Goal: Complete application form

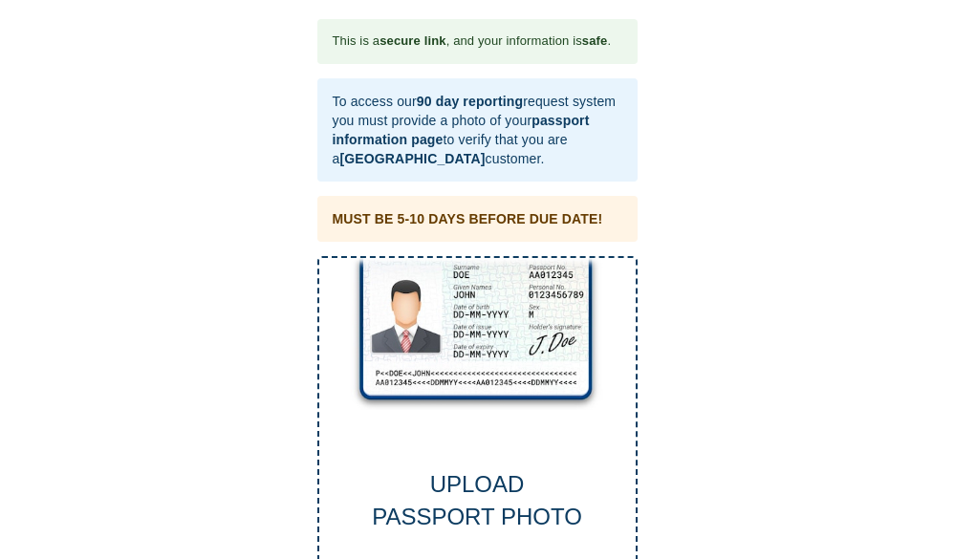
scroll to position [96, 0]
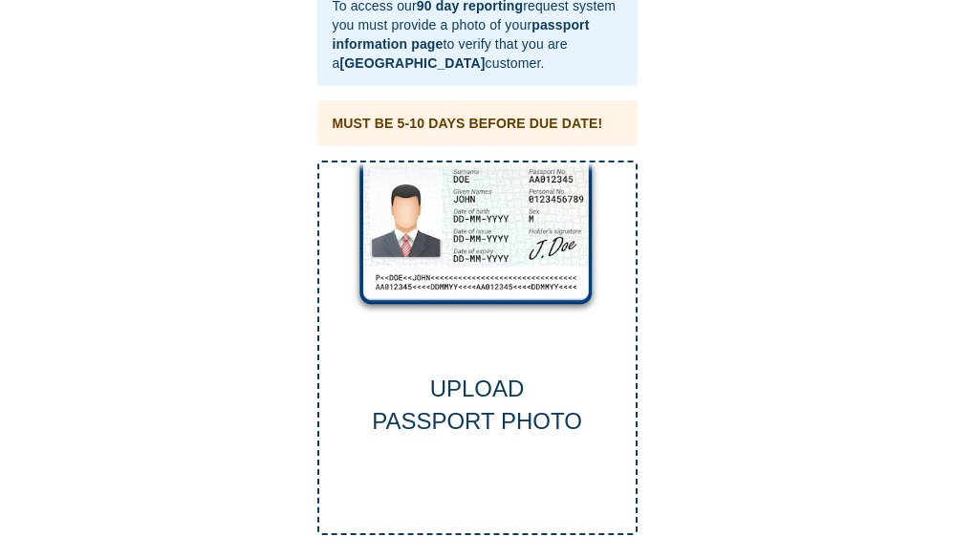
click at [473, 396] on div "UPLOAD PASSPORT PHOTO" at bounding box center [477, 406] width 316 height 66
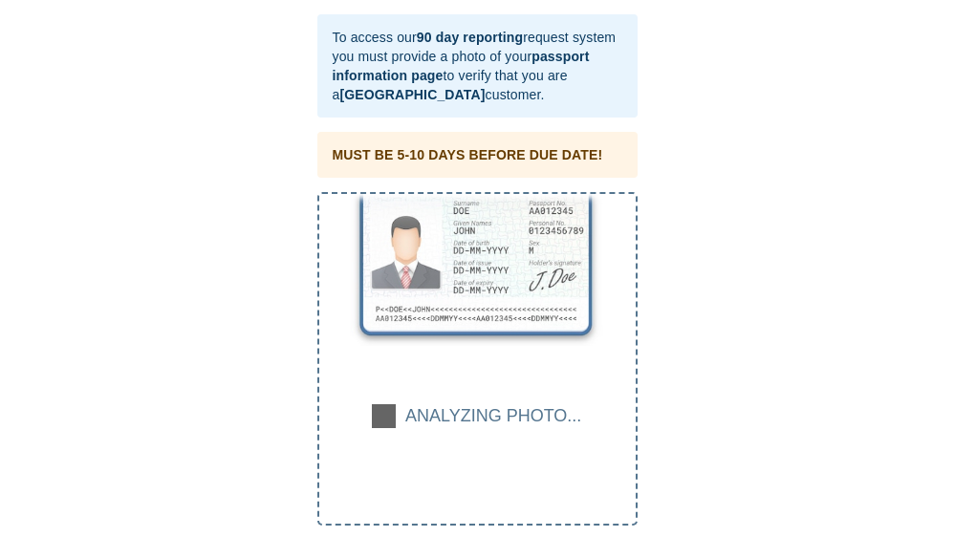
scroll to position [64, 0]
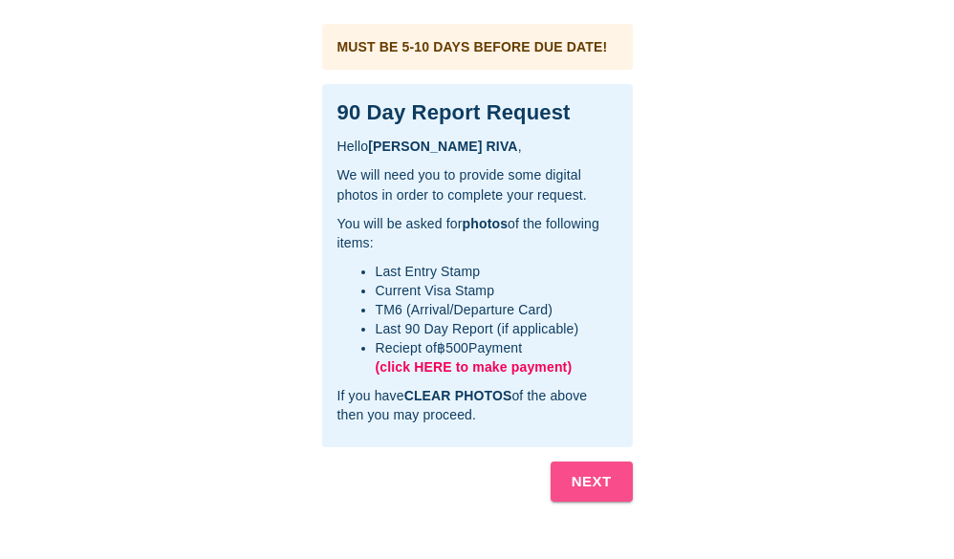
click at [592, 485] on b "NEXT" at bounding box center [592, 481] width 40 height 25
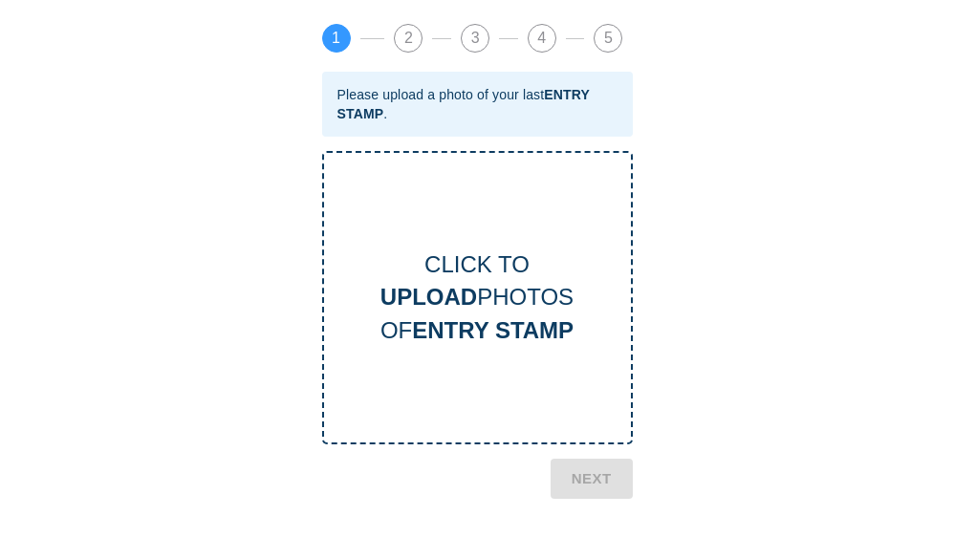
click at [474, 296] on b "UPLOAD" at bounding box center [428, 297] width 97 height 26
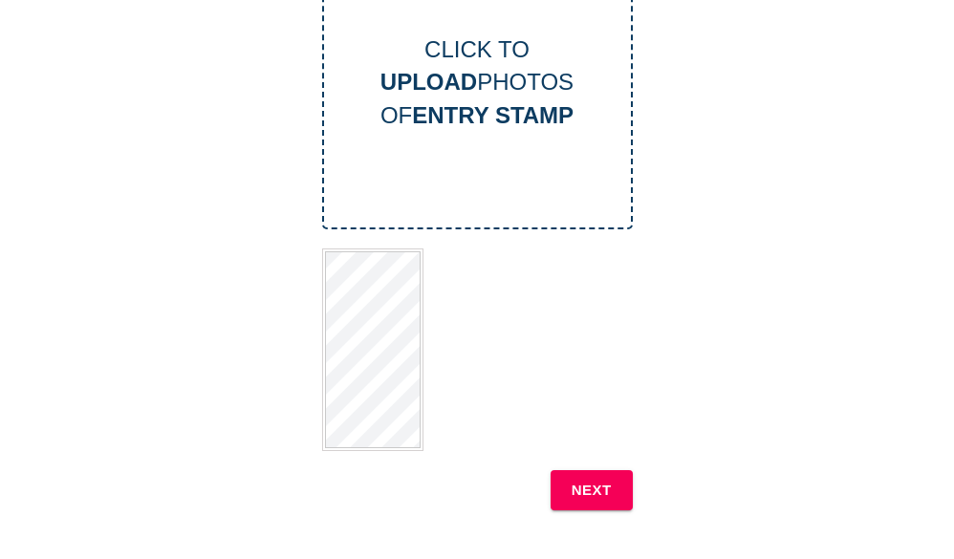
scroll to position [382, 0]
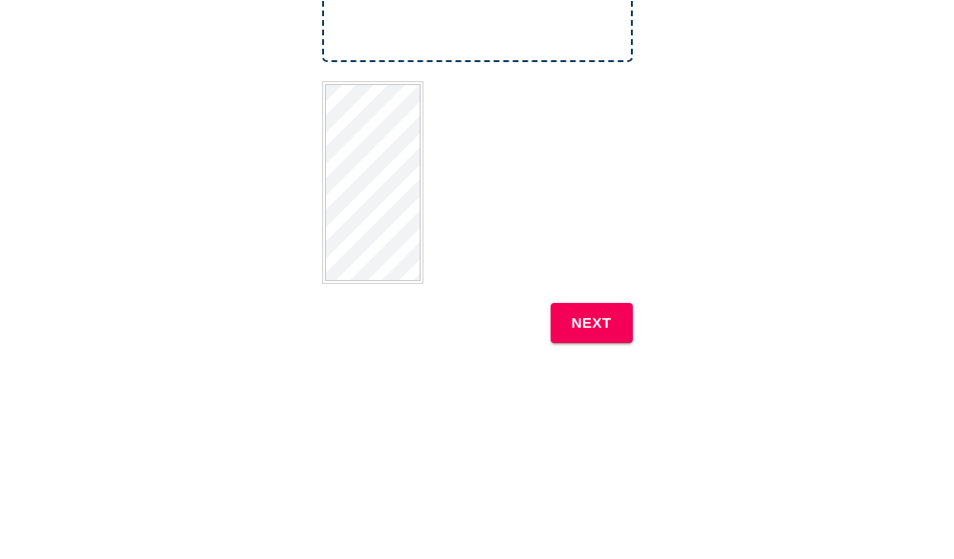
click at [599, 318] on b "NEXT" at bounding box center [592, 323] width 40 height 25
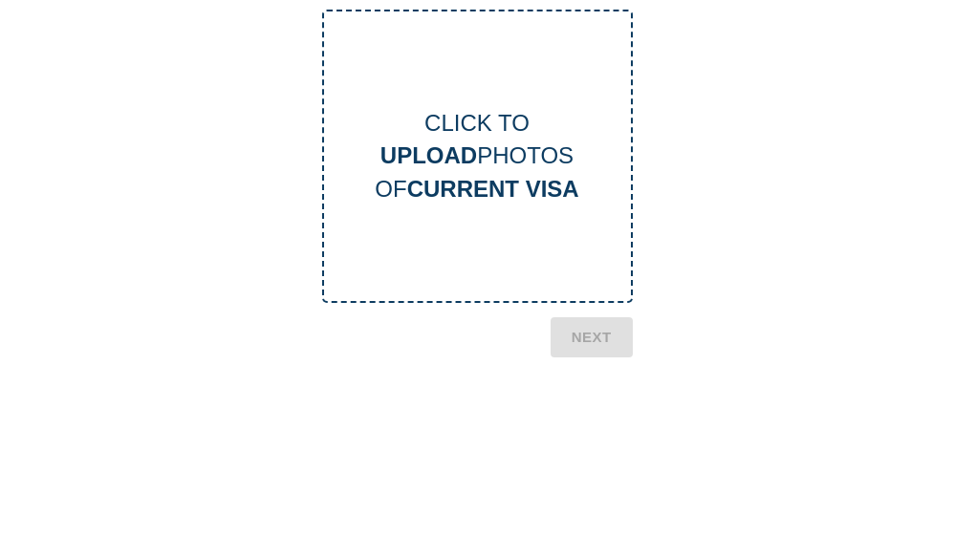
scroll to position [96, 0]
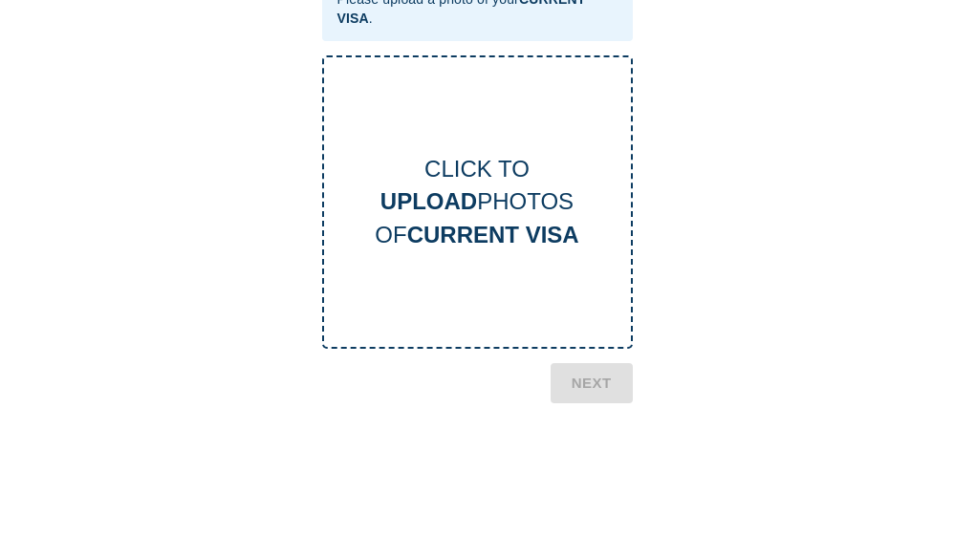
click at [464, 204] on b "UPLOAD" at bounding box center [428, 201] width 97 height 26
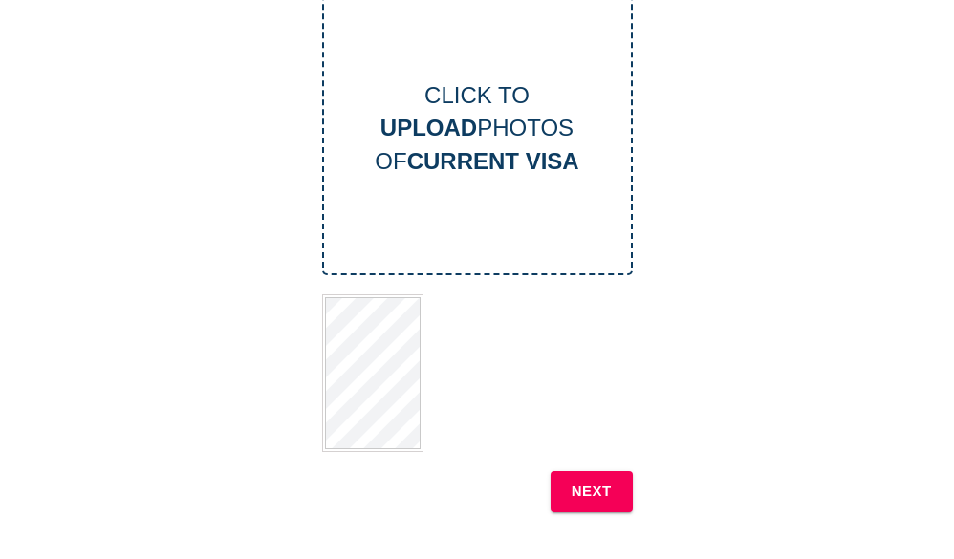
scroll to position [191, 0]
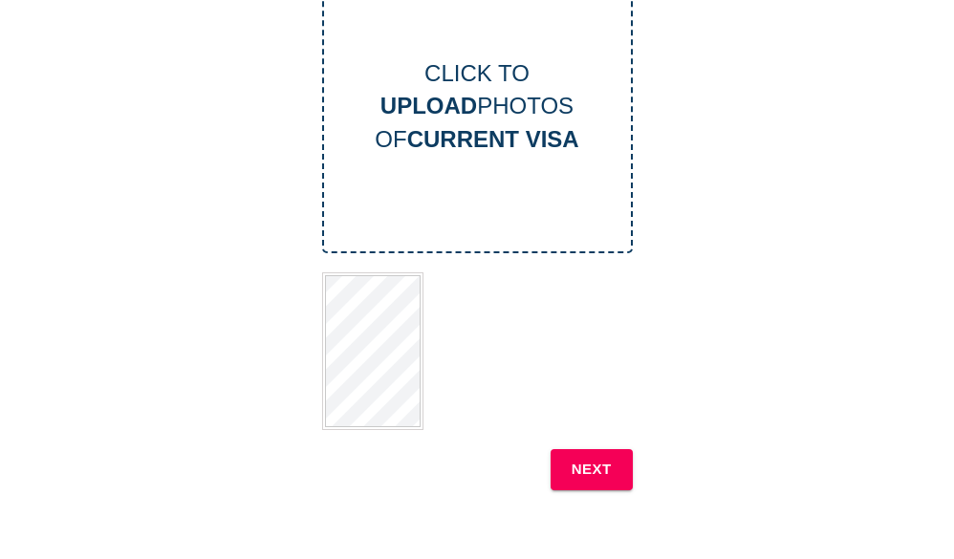
click at [793, 261] on div "This is a secure link , and your information is safe . Hello [PERSON_NAME] , Th…" at bounding box center [477, 357] width 916 height 1059
click at [598, 471] on b "NEXT" at bounding box center [592, 469] width 40 height 25
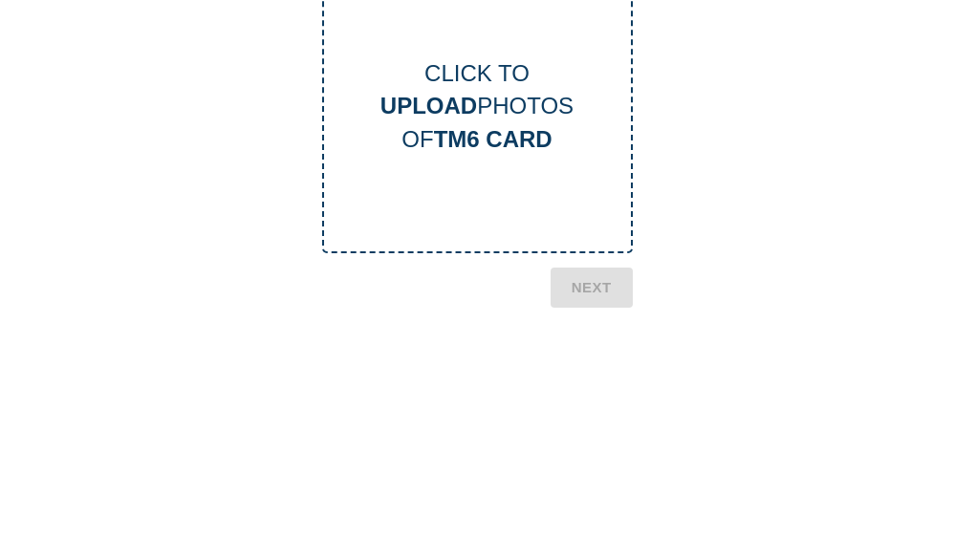
scroll to position [96, 0]
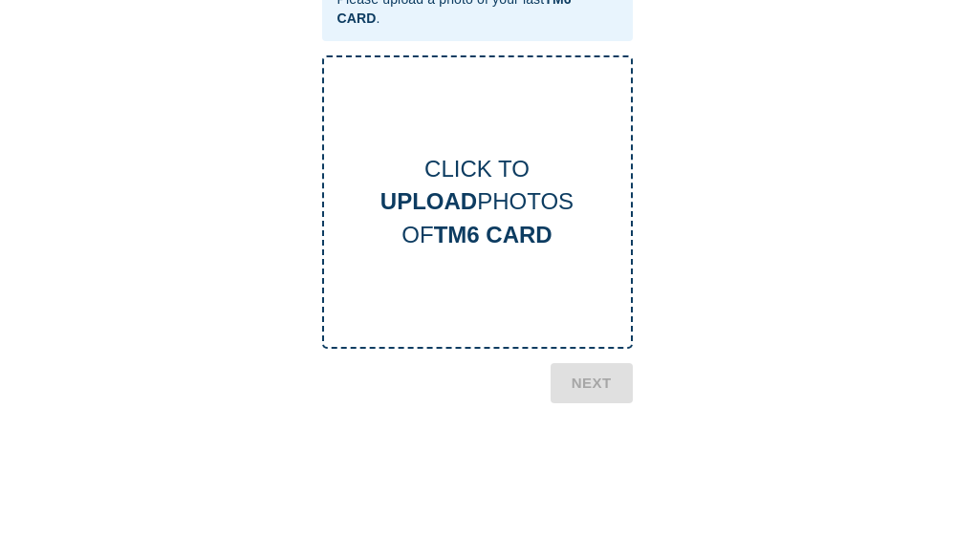
click at [474, 203] on b "UPLOAD" at bounding box center [428, 201] width 97 height 26
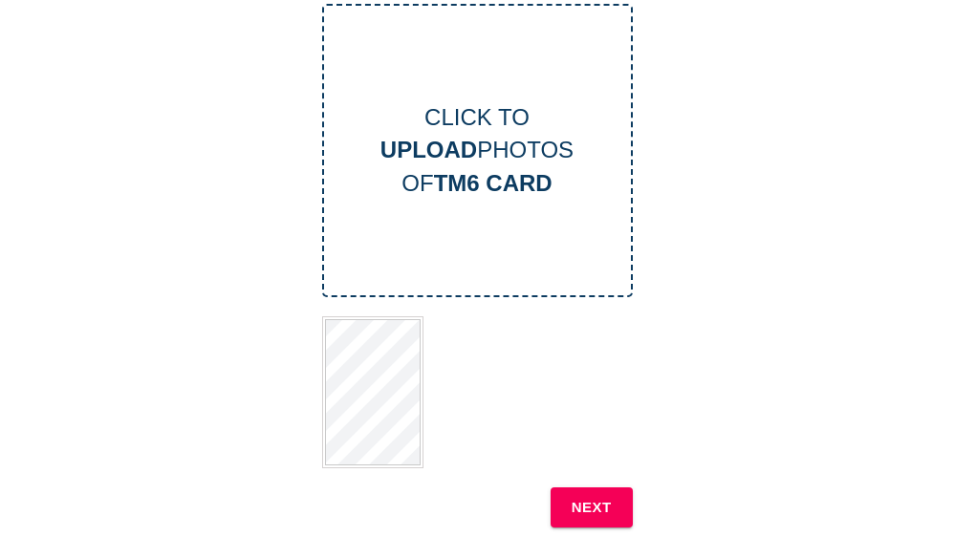
scroll to position [191, 0]
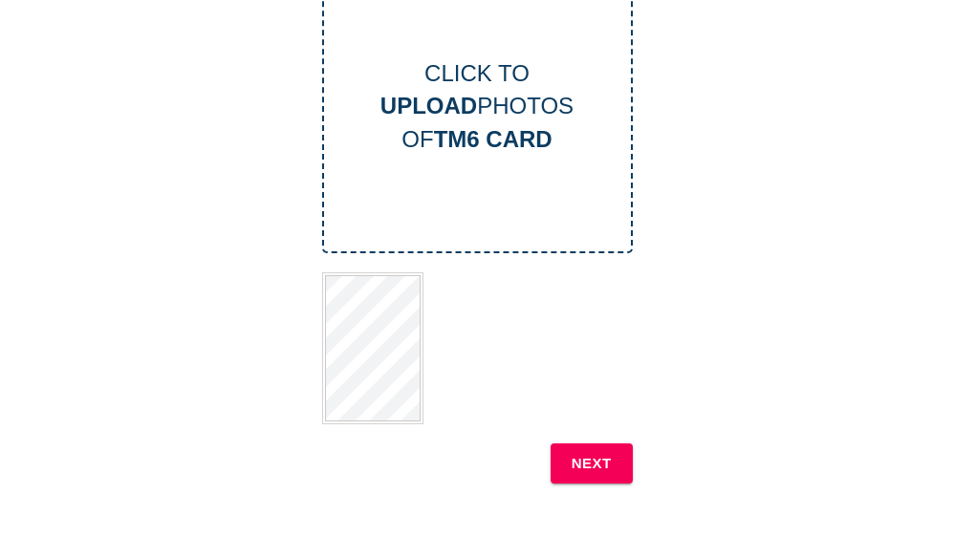
click at [593, 461] on b "NEXT" at bounding box center [592, 463] width 40 height 25
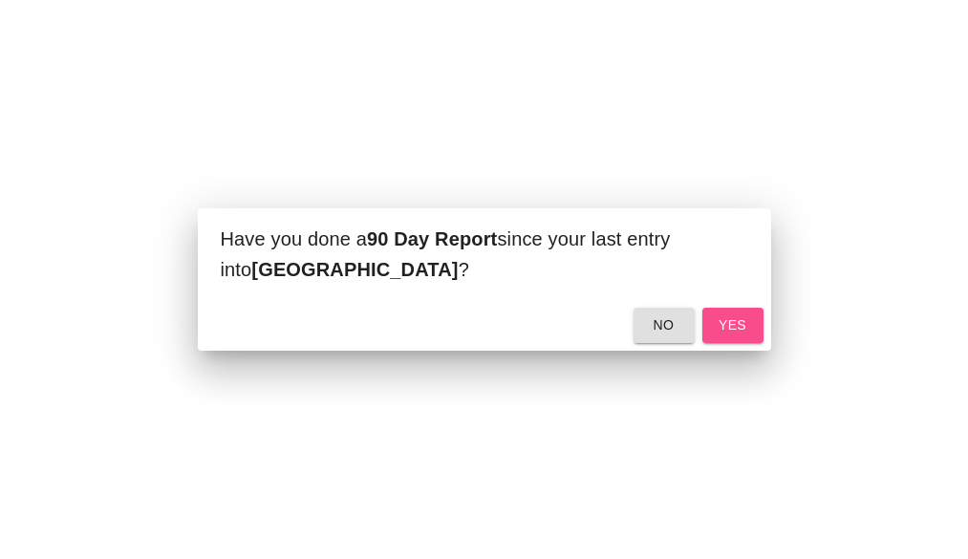
click at [738, 322] on span "yes" at bounding box center [733, 325] width 31 height 24
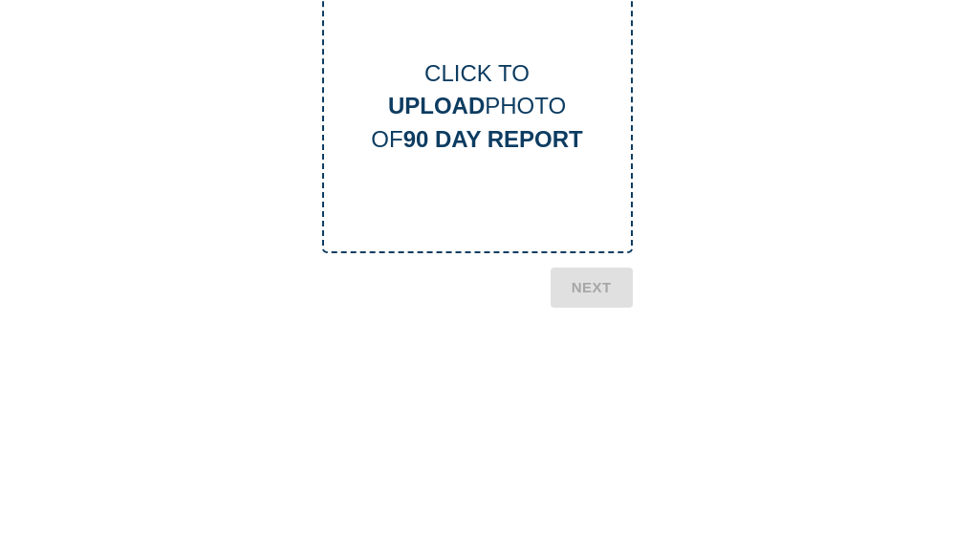
click at [472, 99] on b "UPLOAD" at bounding box center [436, 106] width 97 height 26
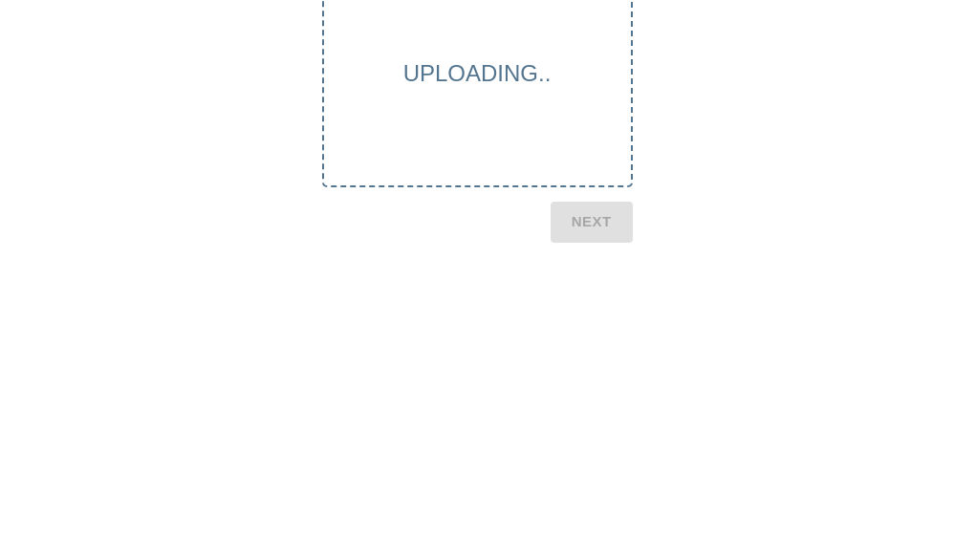
scroll to position [0, 0]
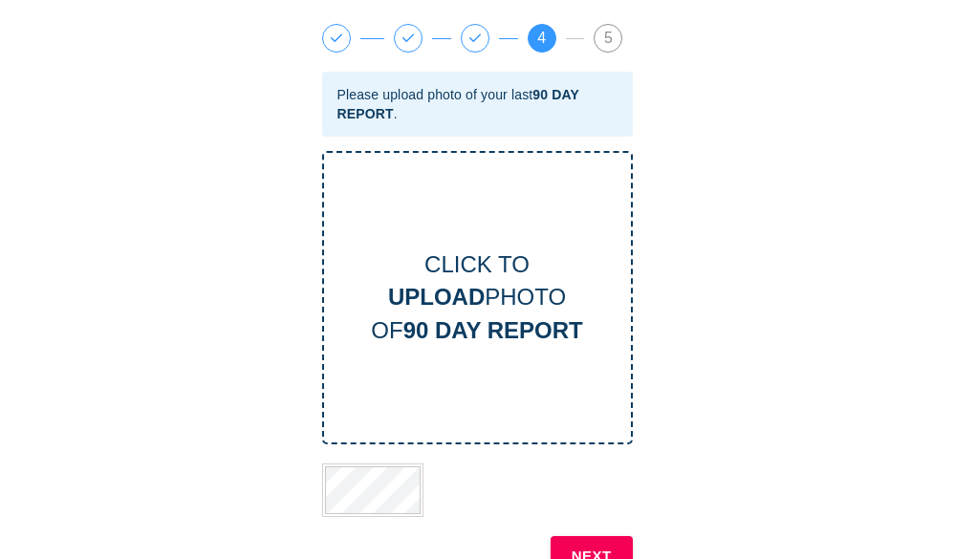
click at [609, 549] on b "NEXT" at bounding box center [592, 556] width 40 height 25
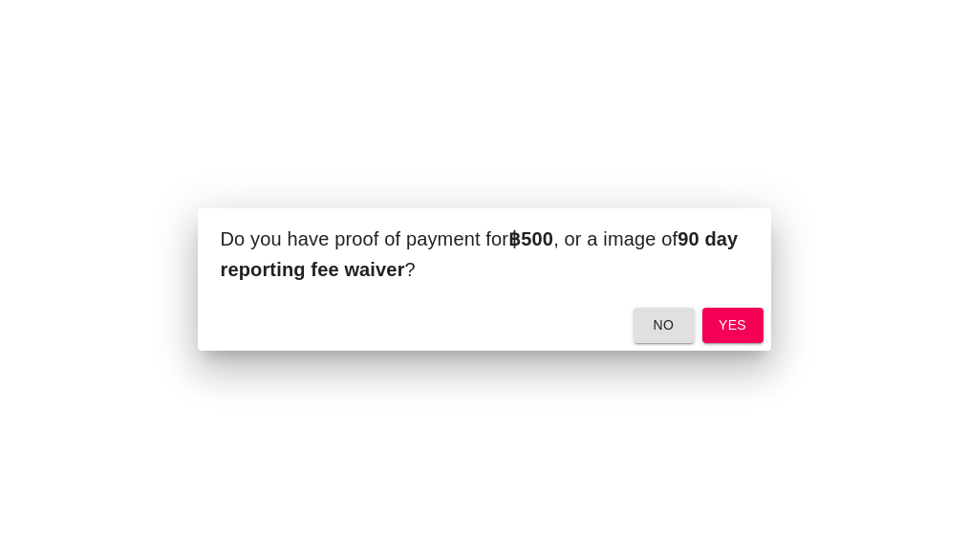
click at [740, 320] on span "yes" at bounding box center [733, 325] width 31 height 24
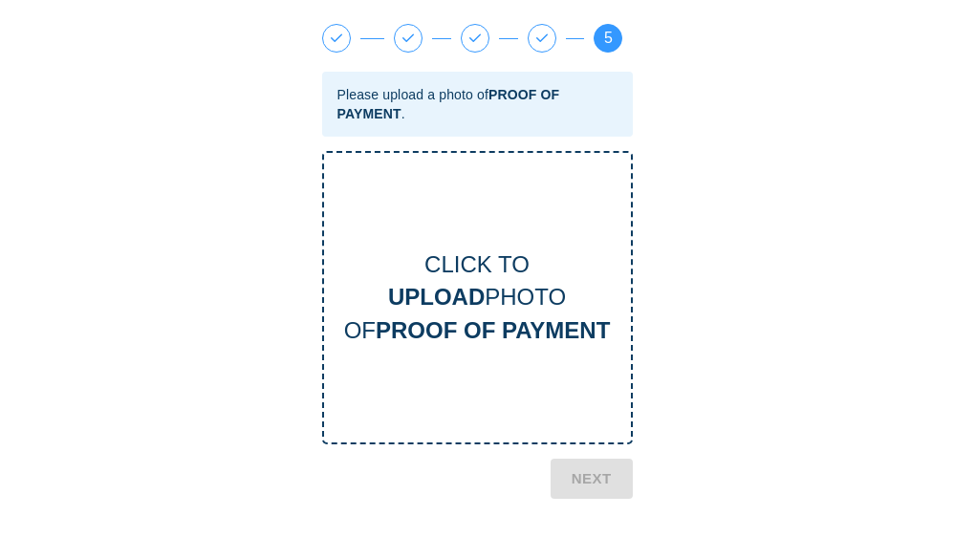
click at [512, 321] on b "PROOF OF PAYMENT" at bounding box center [493, 330] width 234 height 26
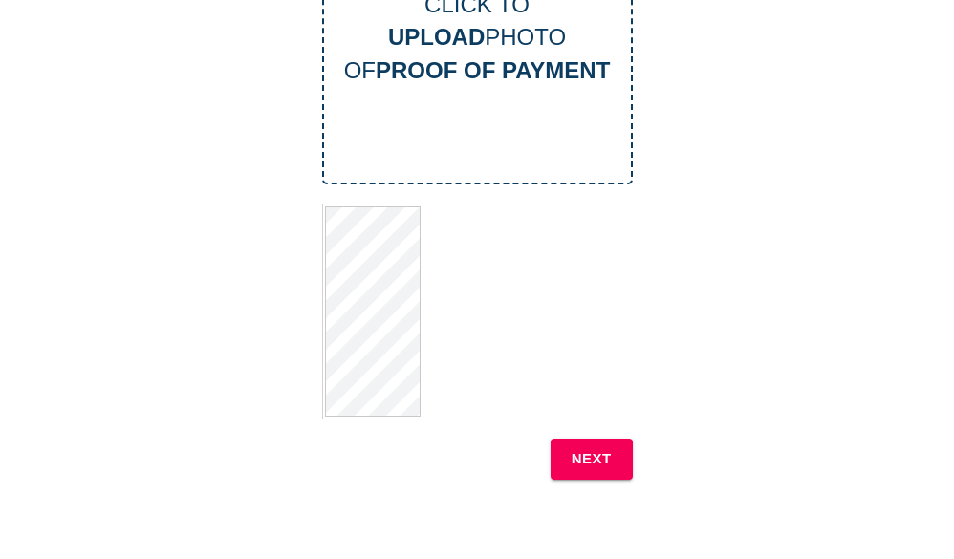
scroll to position [287, 0]
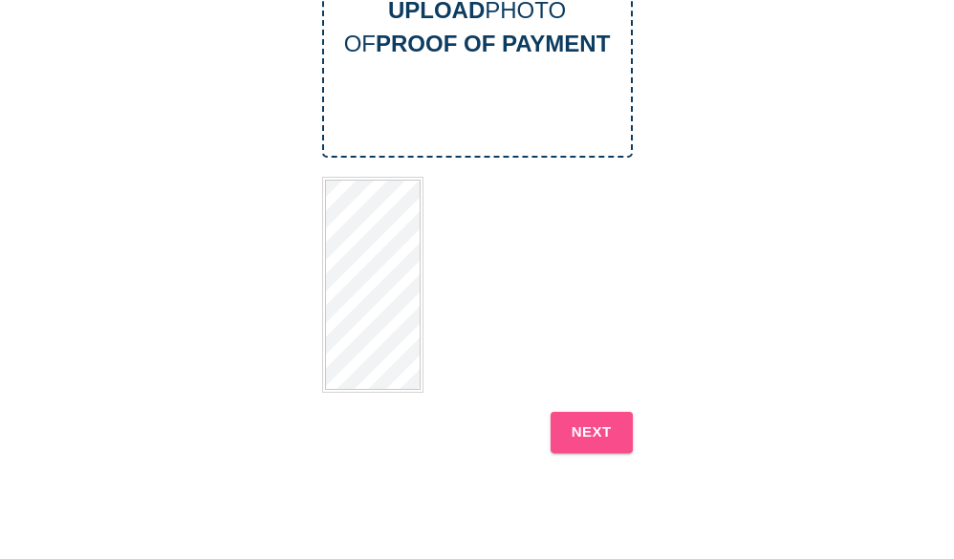
click at [590, 439] on b "NEXT" at bounding box center [592, 432] width 40 height 25
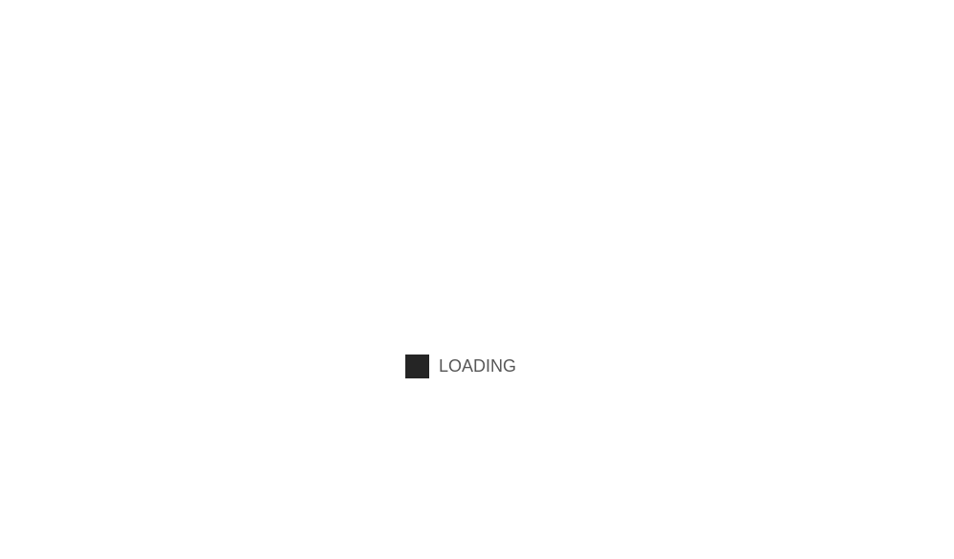
scroll to position [0, 0]
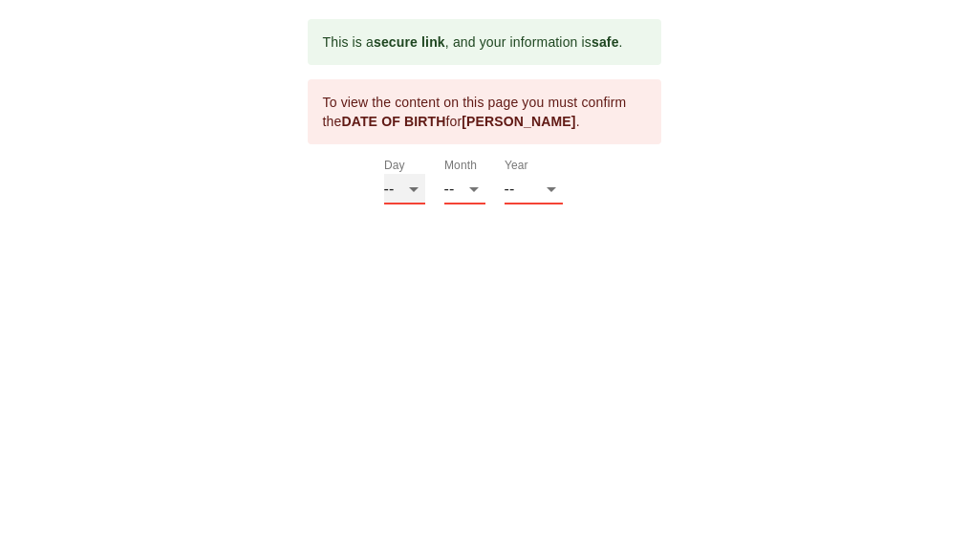
click at [416, 184] on select "-- 01 02 03 04 05 06 07 08 09 10 11 12 13 14 15 16 17 18 19 20 21 22 23 24 25 2…" at bounding box center [404, 189] width 41 height 31
select select "30"
click at [384, 174] on select "-- 01 02 03 04 05 06 07 08 09 10 11 12 13 14 15 16 17 18 19 20 21 22 23 24 25 2…" at bounding box center [404, 189] width 41 height 31
click at [476, 186] on select "-- 01 02 03 04 05 06 07 08 09 10 11 12" at bounding box center [464, 189] width 41 height 31
select select "05"
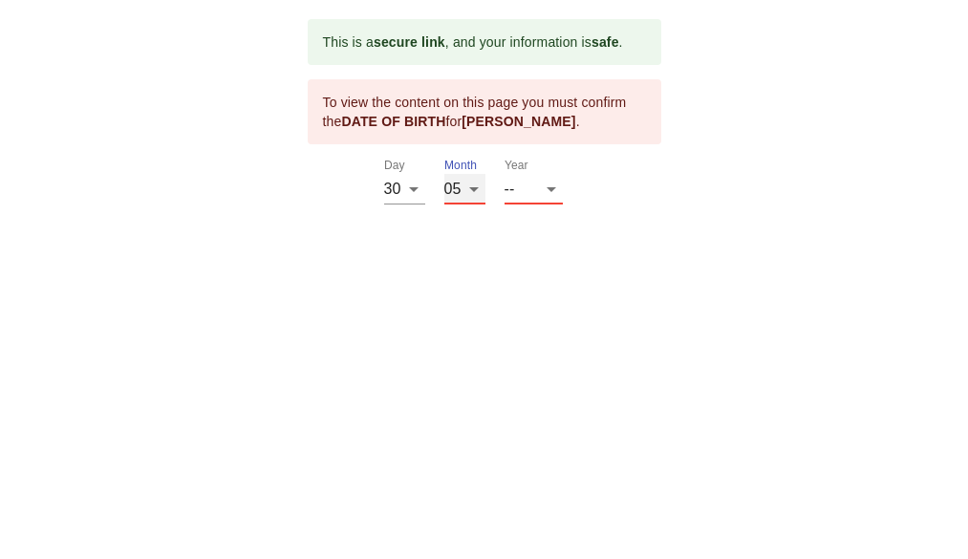
click at [444, 174] on select "-- 01 02 03 04 05 06 07 08 09 10 11 12" at bounding box center [464, 189] width 41 height 31
click at [556, 188] on select "-- 2025 2024 2023 2022 2021 2020 2019 2018 2017 2016 2015 2014 2013 2012 2011 2…" at bounding box center [534, 189] width 58 height 31
click at [550, 189] on select "-- 2025 2024 2023 2022 2021 2020 2019 2018 2017 2016 2015 2014 2013 2012 2011 2…" at bounding box center [534, 189] width 58 height 31
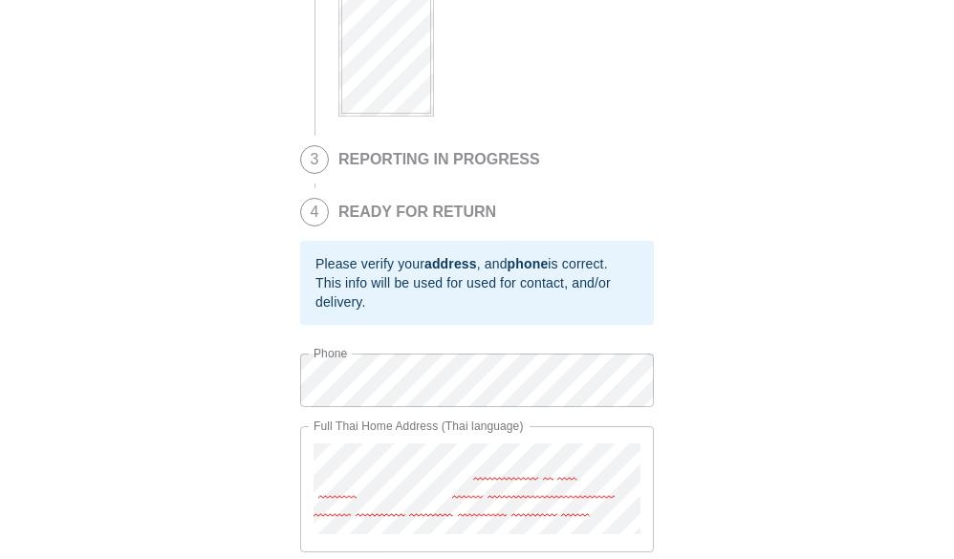
scroll to position [747, 0]
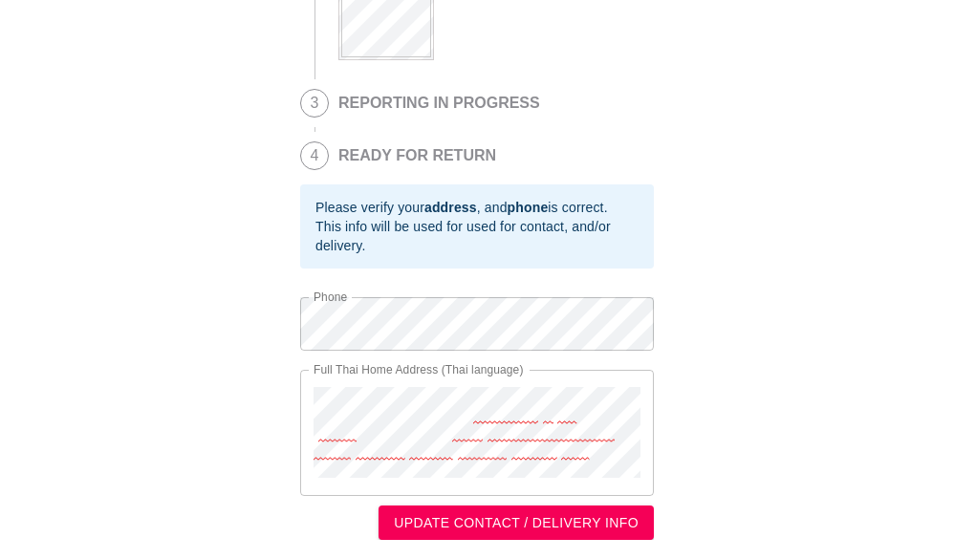
click at [570, 520] on span "UPDATE CONTACT / DELIVERY INFO" at bounding box center [516, 523] width 245 height 24
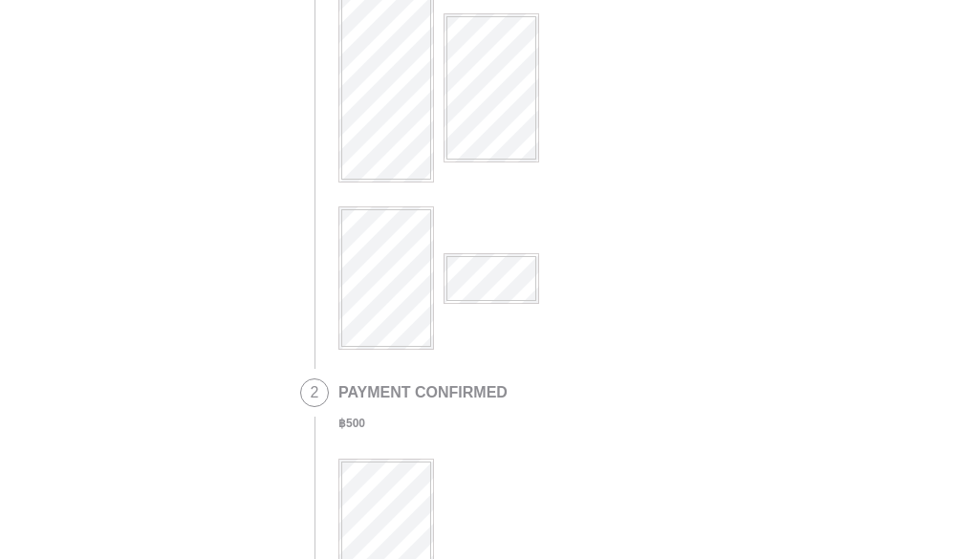
scroll to position [0, 0]
